Goal: Entertainment & Leisure: Consume media (video, audio)

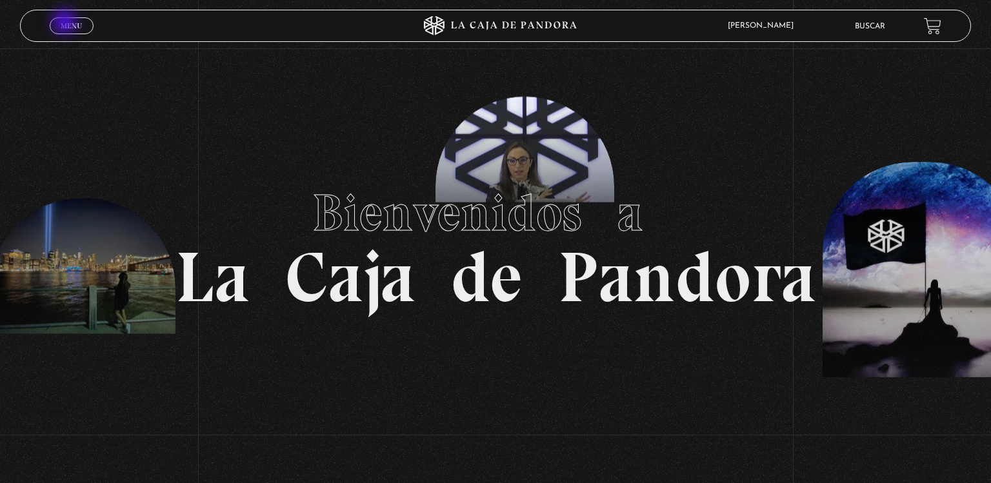
click at [66, 23] on span "Menu" at bounding box center [71, 26] width 21 height 8
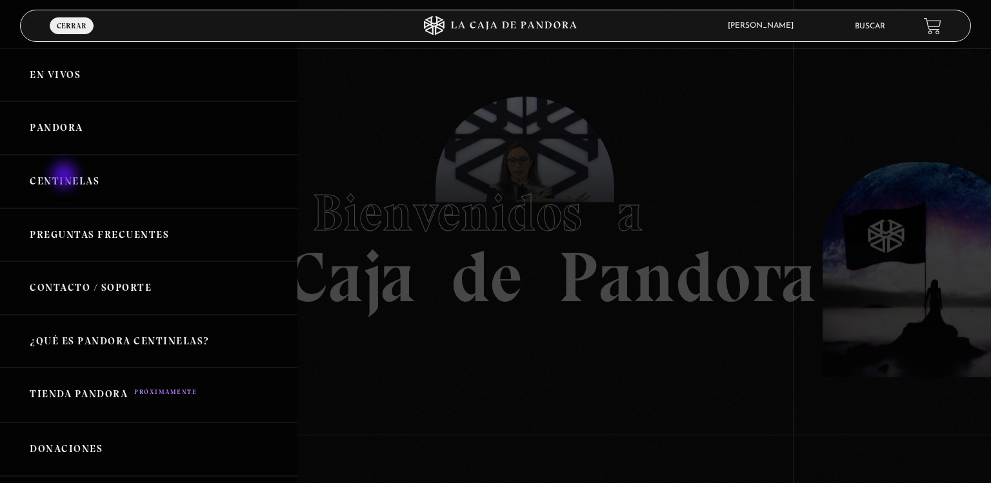
click at [66, 177] on link "Centinelas" at bounding box center [148, 182] width 297 height 54
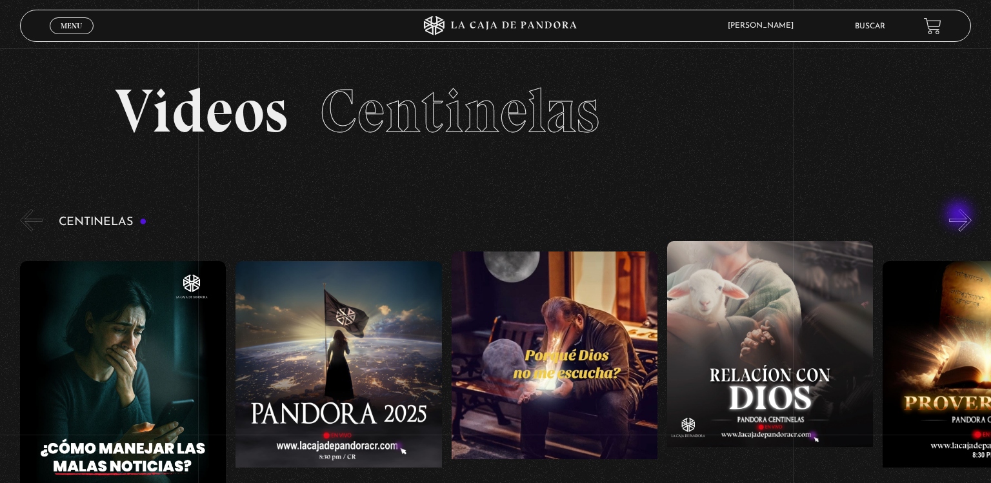
click at [960, 216] on button "»" at bounding box center [960, 220] width 23 height 23
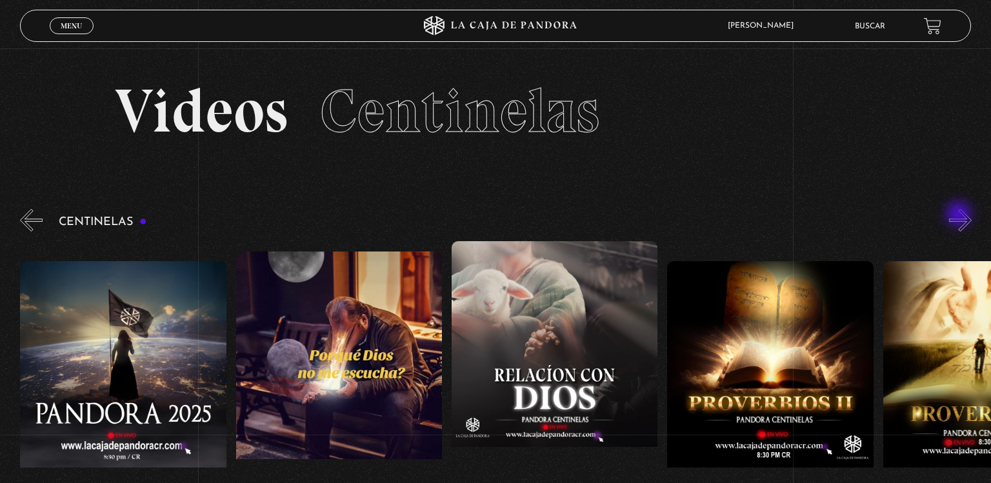
click at [960, 216] on button "»" at bounding box center [960, 220] width 23 height 23
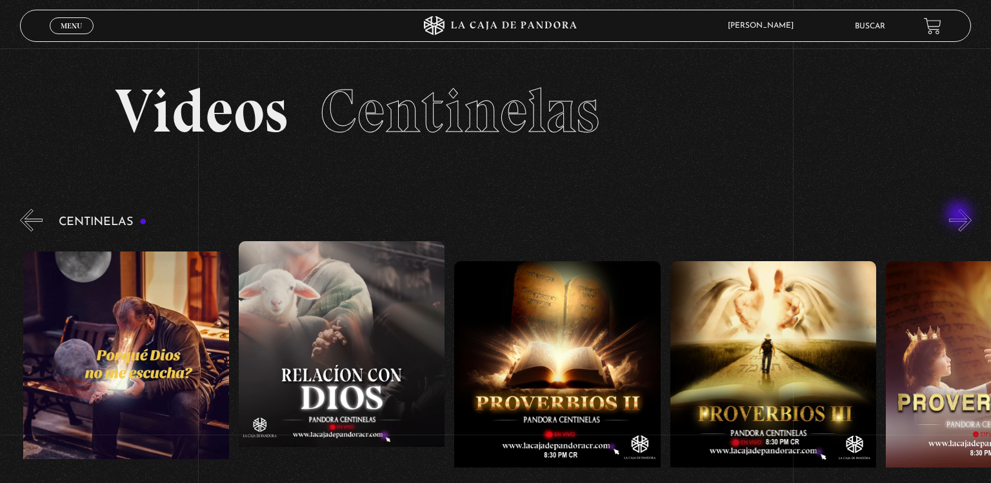
click at [960, 216] on button "»" at bounding box center [960, 220] width 23 height 23
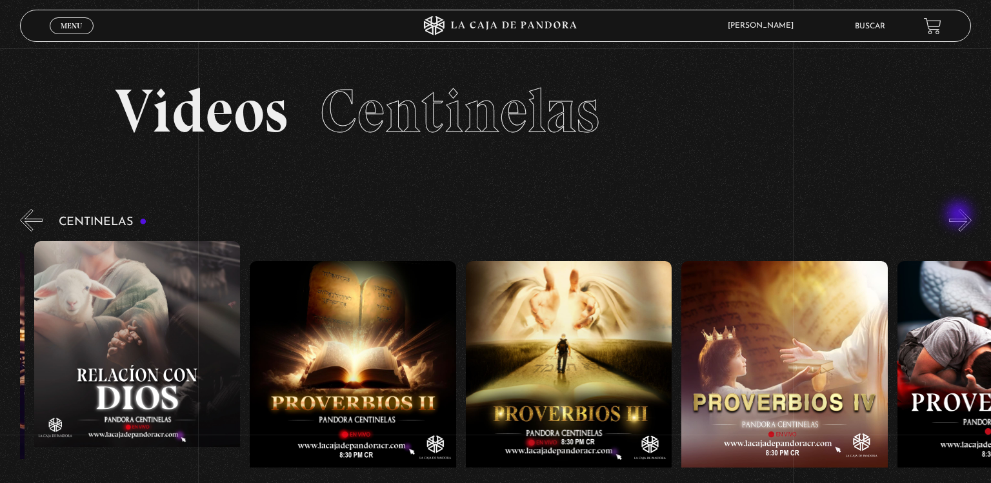
click at [960, 216] on button "»" at bounding box center [960, 220] width 23 height 23
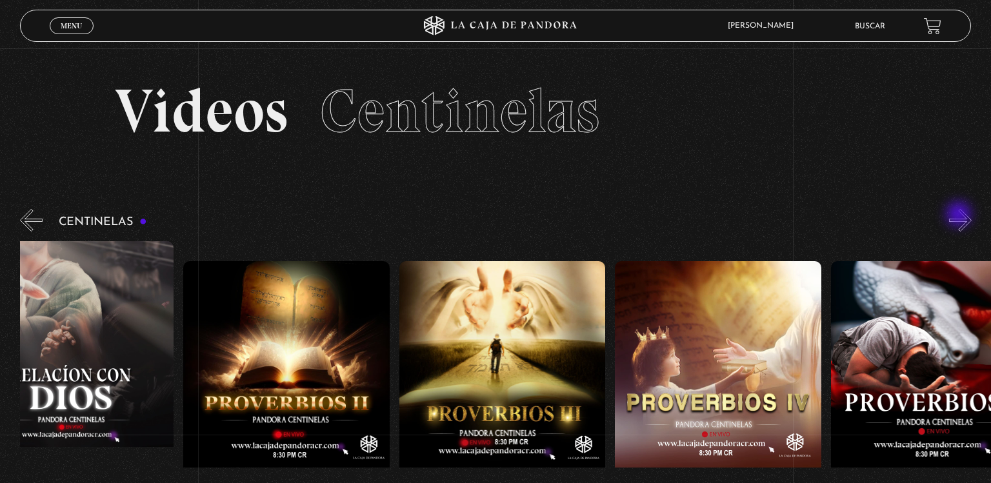
click at [960, 216] on button "»" at bounding box center [960, 220] width 23 height 23
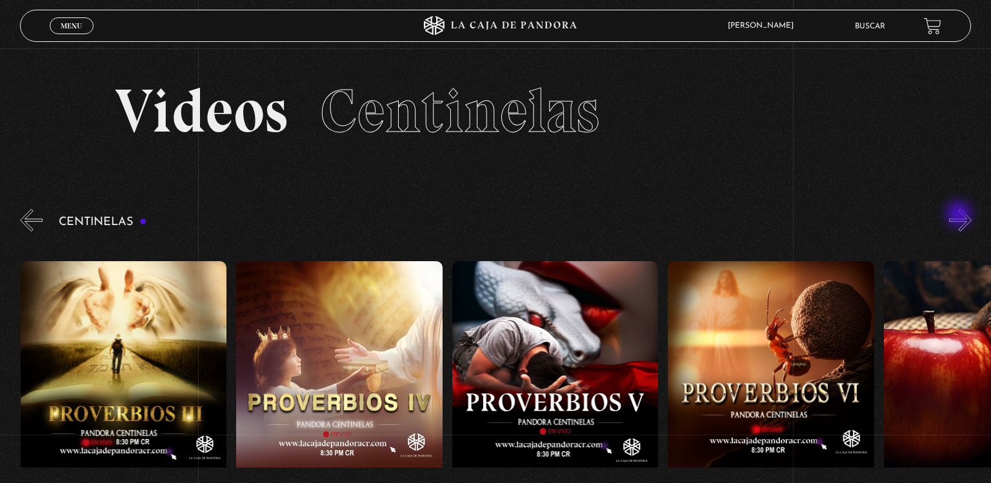
click at [960, 216] on button "»" at bounding box center [960, 220] width 23 height 23
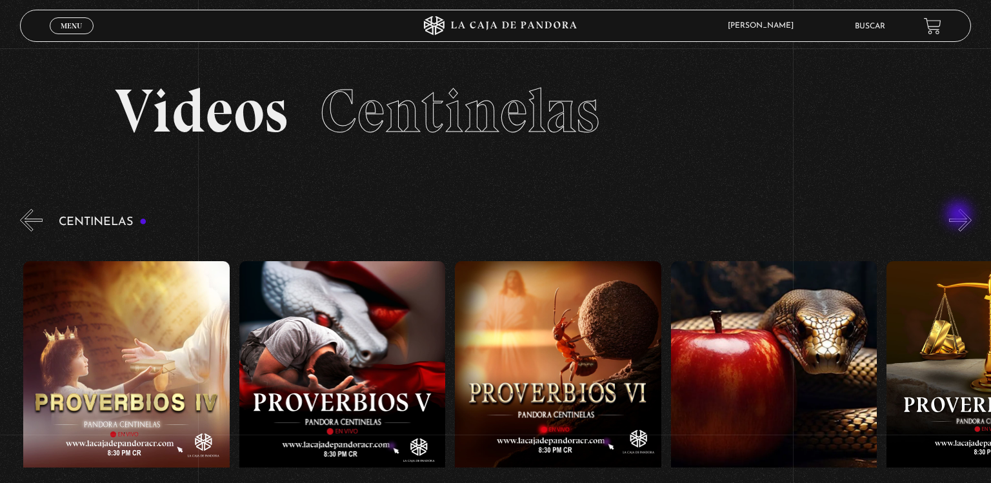
scroll to position [0, 1294]
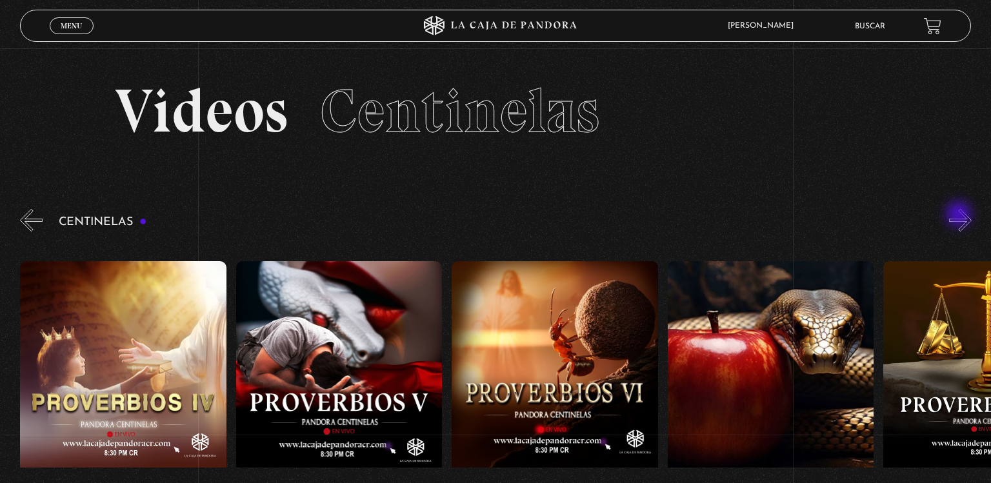
click at [960, 216] on button "»" at bounding box center [960, 220] width 23 height 23
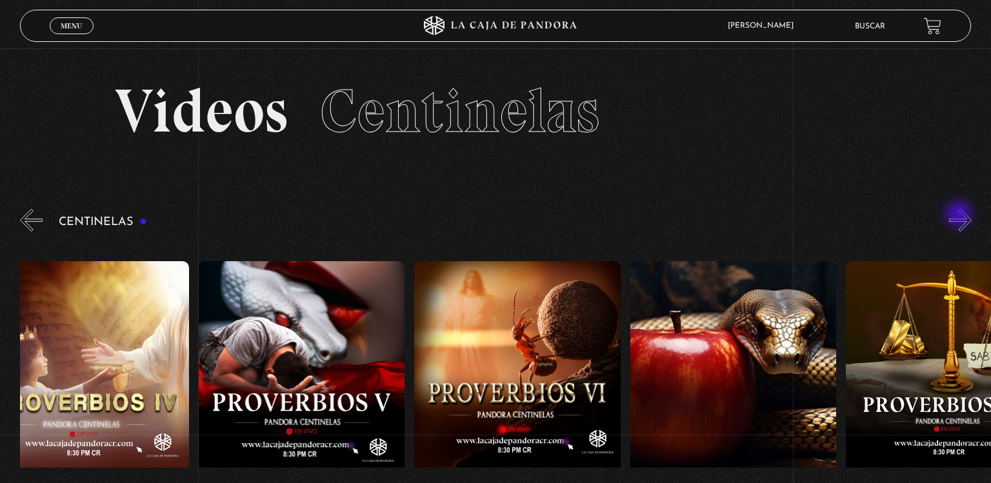
click at [960, 216] on button "»" at bounding box center [960, 220] width 23 height 23
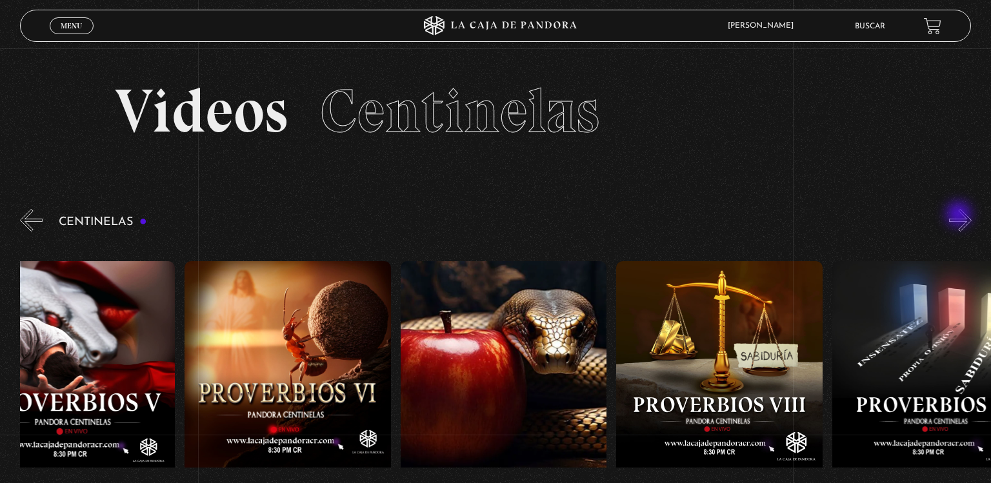
click at [960, 216] on button "»" at bounding box center [960, 220] width 23 height 23
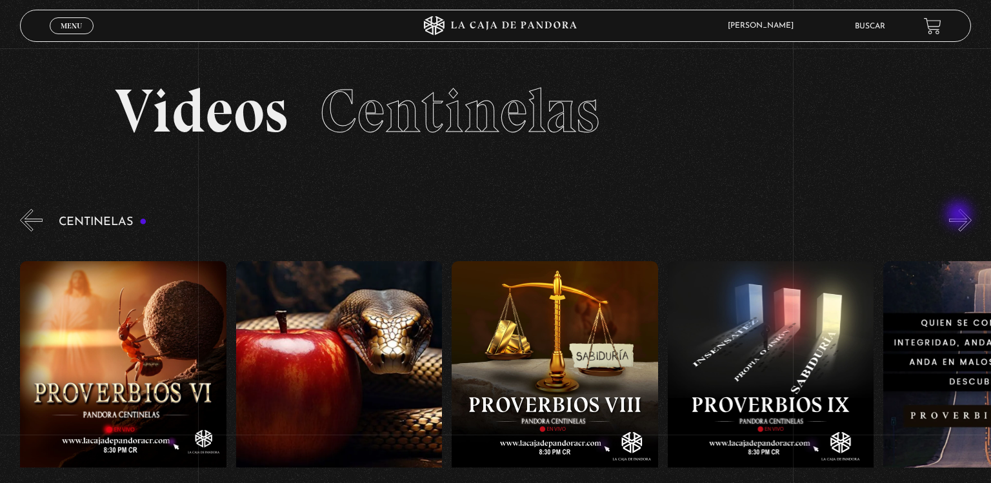
click at [960, 216] on button "»" at bounding box center [960, 220] width 23 height 23
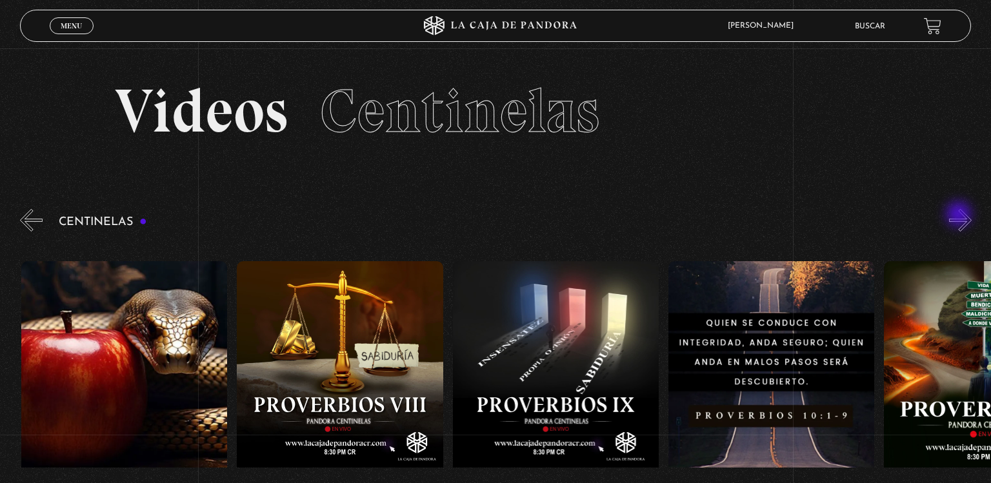
scroll to position [0, 1942]
click at [960, 216] on button "»" at bounding box center [960, 220] width 23 height 23
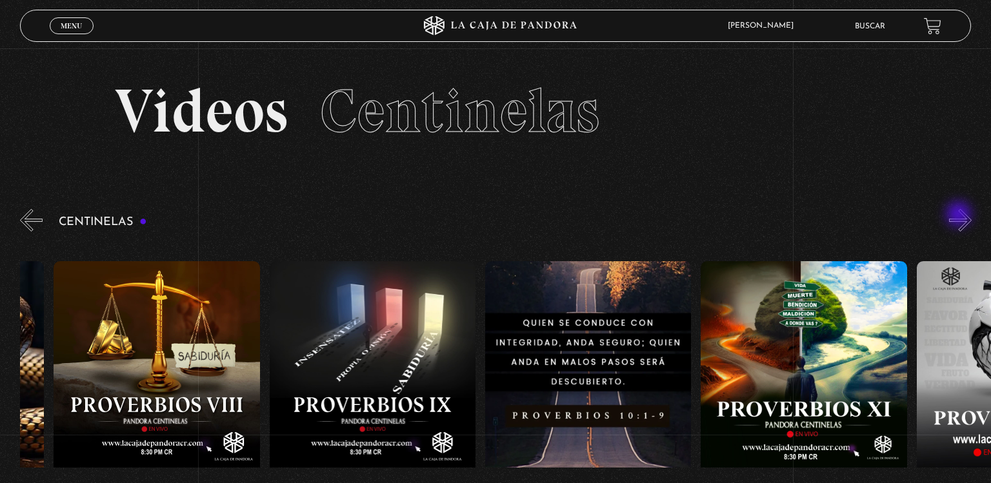
click at [960, 216] on button "»" at bounding box center [960, 220] width 23 height 23
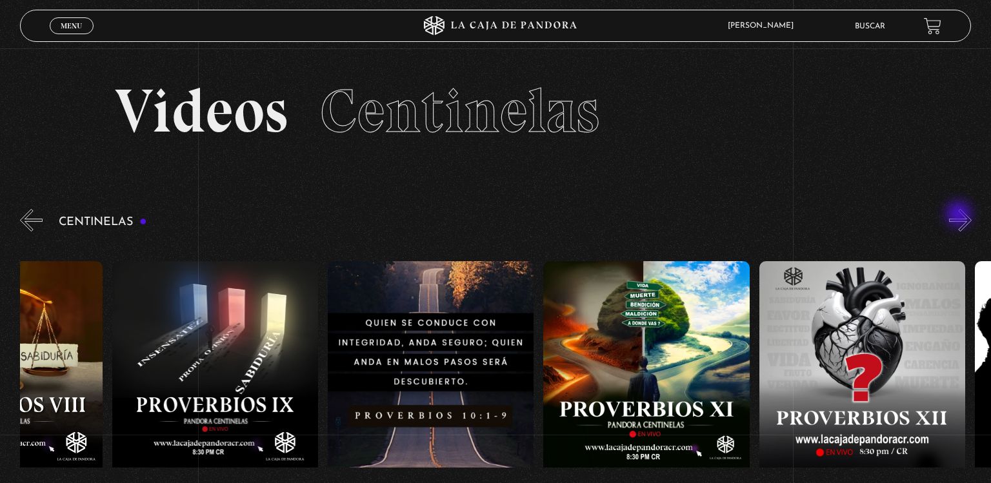
click at [960, 216] on button "»" at bounding box center [960, 220] width 23 height 23
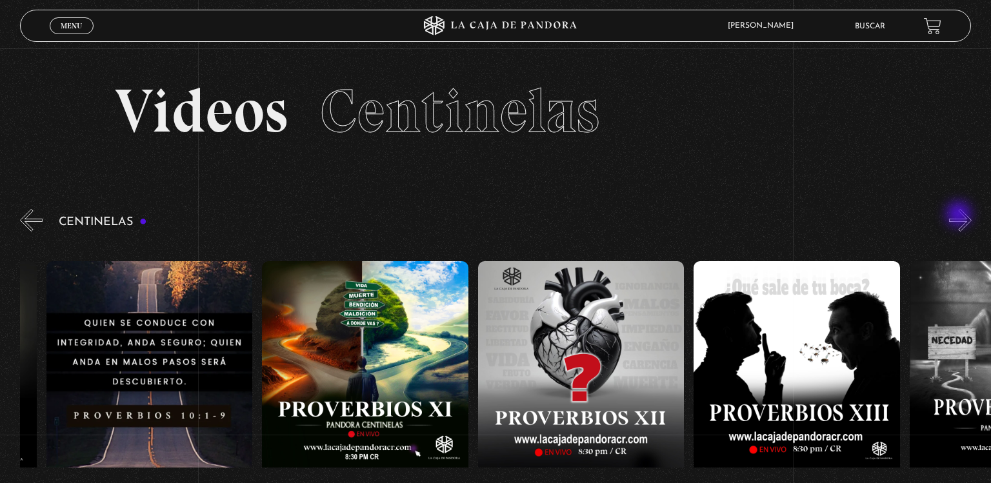
click at [960, 216] on button "»" at bounding box center [960, 220] width 23 height 23
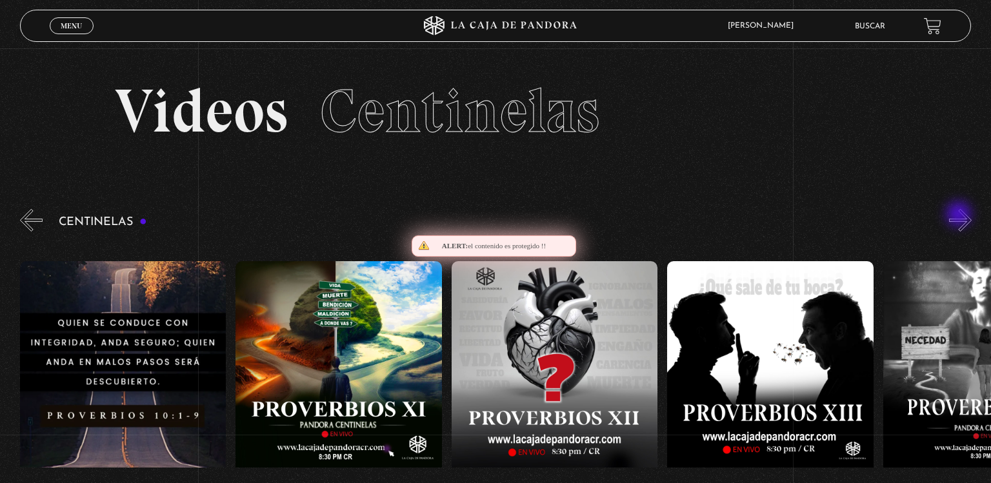
click at [960, 216] on button "»" at bounding box center [960, 220] width 23 height 23
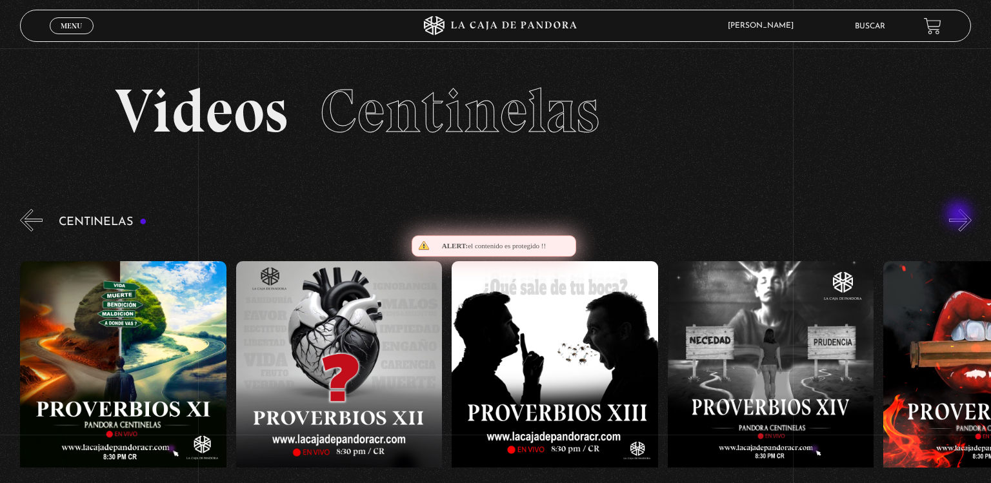
click at [960, 216] on button "»" at bounding box center [960, 220] width 23 height 23
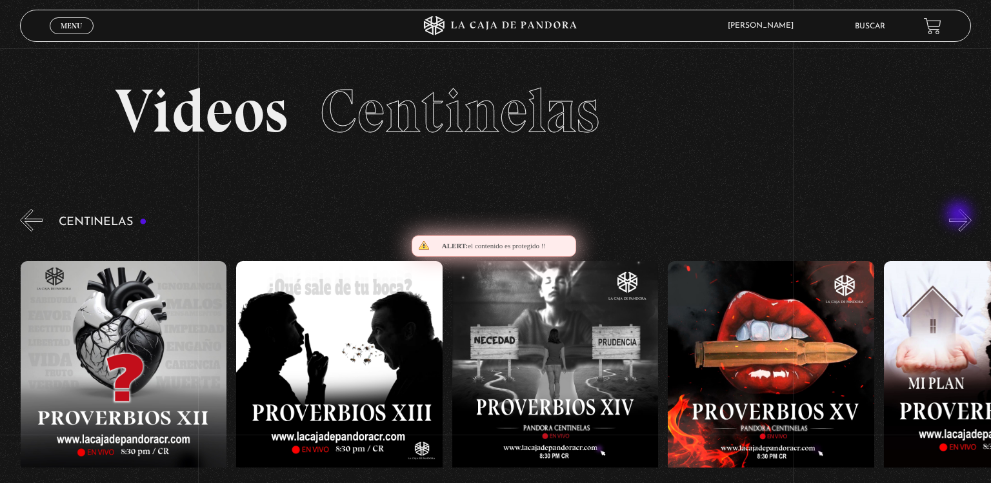
click at [960, 216] on button "»" at bounding box center [960, 220] width 23 height 23
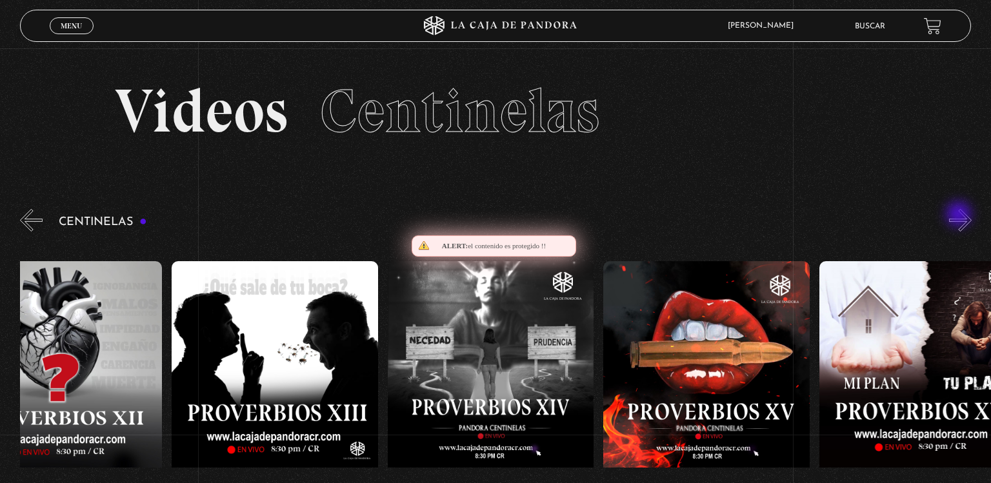
click at [960, 216] on button "»" at bounding box center [960, 220] width 23 height 23
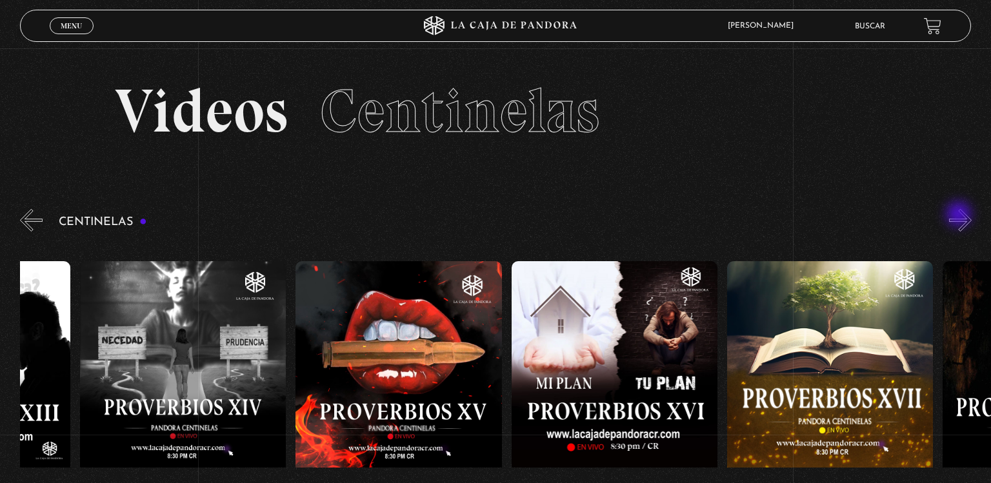
click at [960, 216] on button "»" at bounding box center [960, 220] width 23 height 23
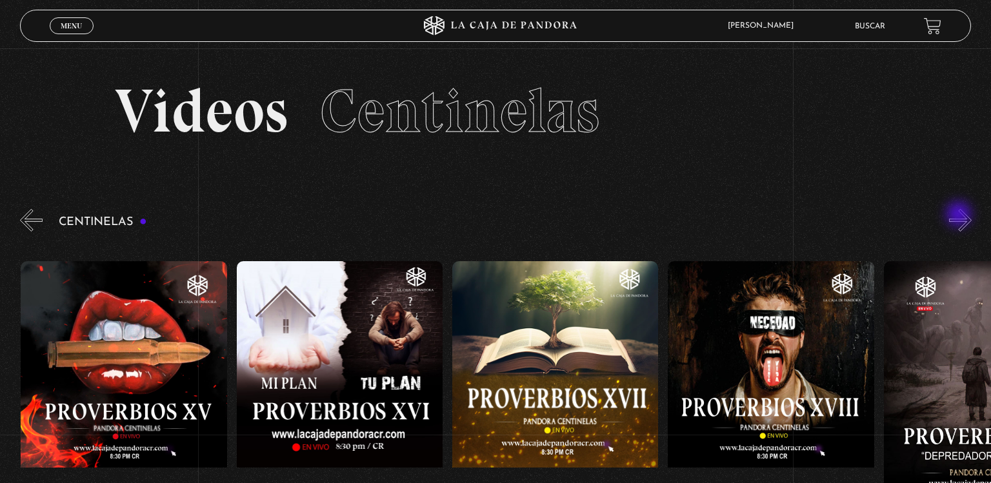
scroll to position [0, 3668]
click at [960, 216] on button "»" at bounding box center [960, 220] width 23 height 23
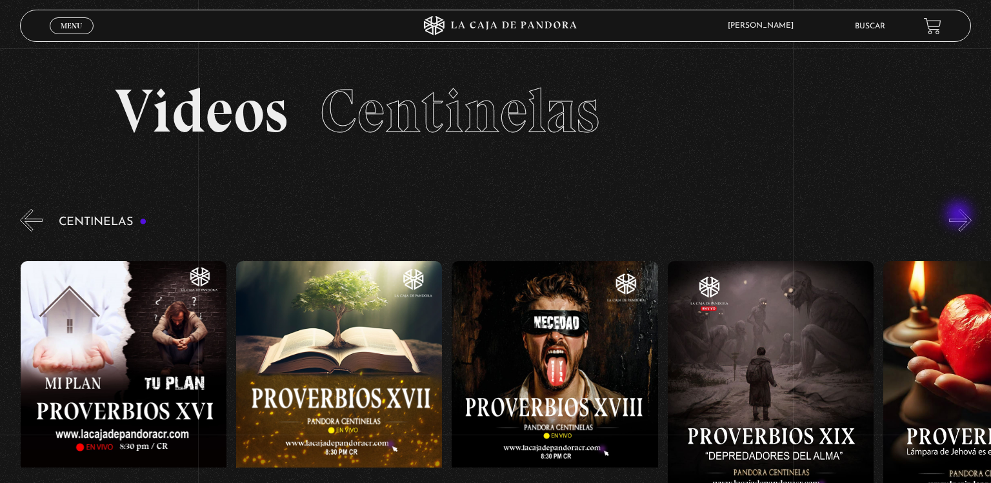
scroll to position [0, 3885]
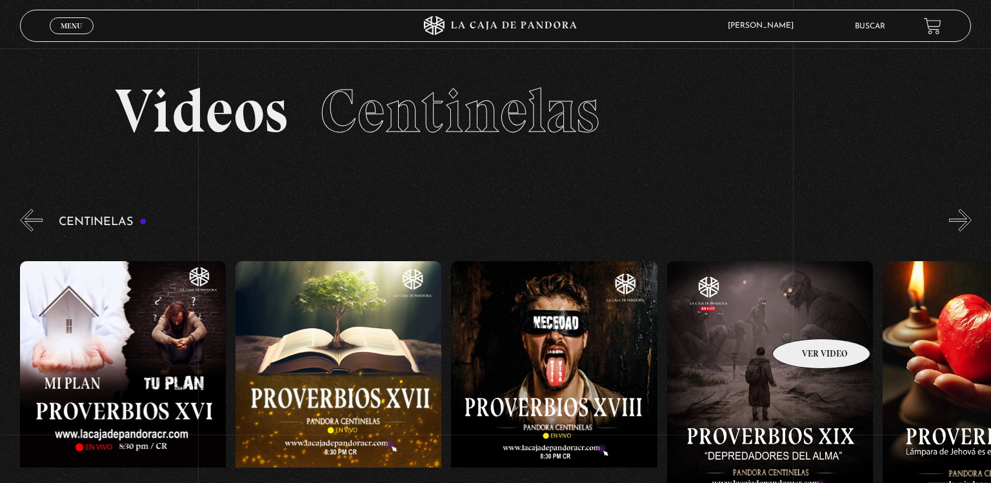
click at [805, 319] on figure at bounding box center [770, 377] width 206 height 232
